Goal: Communication & Community: Answer question/provide support

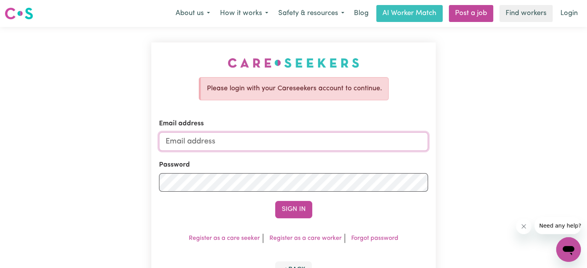
click at [242, 137] on input "Email address" at bounding box center [293, 141] width 269 height 19
type input "[EMAIL_ADDRESS][DOMAIN_NAME]"
click at [275, 201] on button "Sign In" at bounding box center [293, 209] width 37 height 17
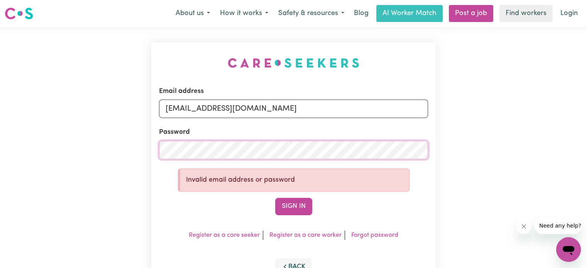
click at [275, 198] on button "Sign In" at bounding box center [293, 206] width 37 height 17
click at [66, 143] on div "Email address [EMAIL_ADDRESS][DOMAIN_NAME] Password Invalid email address or pa…" at bounding box center [293, 167] width 587 height 280
click at [275, 198] on button "Sign In" at bounding box center [293, 206] width 37 height 17
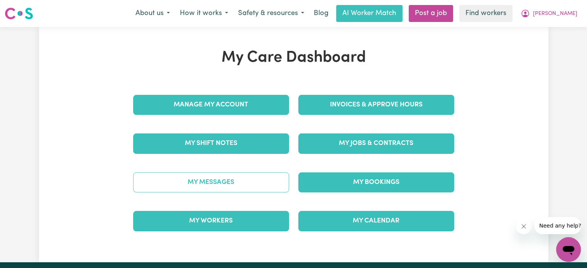
click at [191, 184] on link "My Messages" at bounding box center [211, 183] width 156 height 20
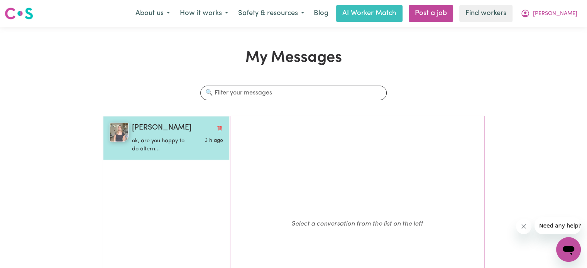
click at [164, 145] on p "ok, are you happy to do altern..." at bounding box center [162, 145] width 61 height 17
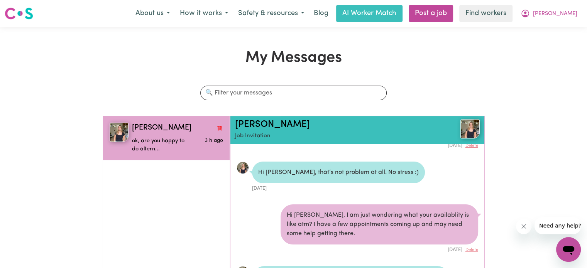
drag, startPoint x: 17, startPoint y: 3, endPoint x: 16, endPoint y: 8, distance: 5.1
click at [17, 4] on nav "Menu About us How it works Safety & resources Blog AI Worker Match Post a job F…" at bounding box center [293, 13] width 587 height 27
click at [16, 10] on img at bounding box center [19, 14] width 29 height 14
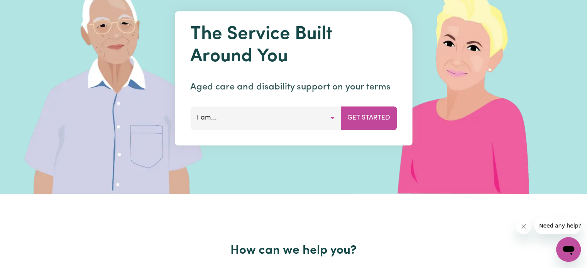
scroll to position [116, 0]
